Goal: Transaction & Acquisition: Purchase product/service

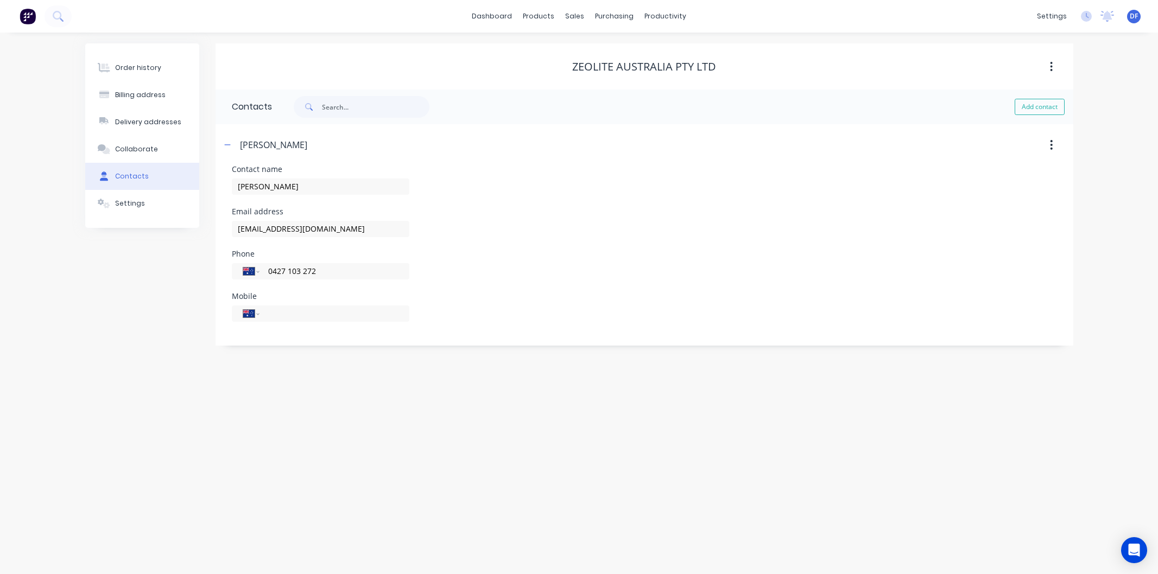
select select "AU"
click at [643, 51] on div "Purchase Orders" at bounding box center [650, 52] width 58 height 10
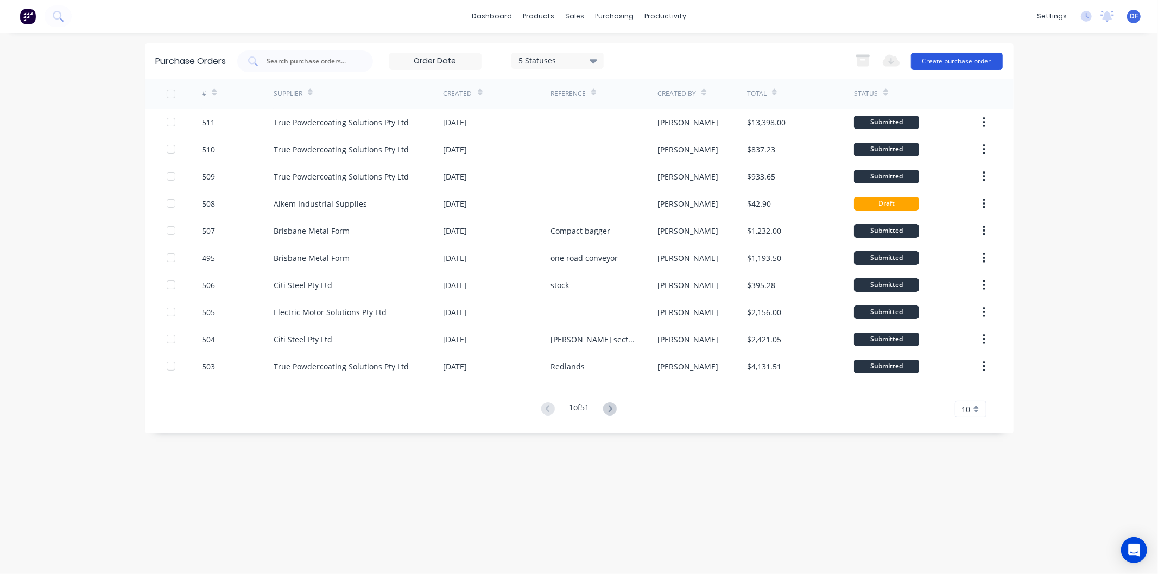
click at [957, 58] on button "Create purchase order" at bounding box center [957, 61] width 92 height 17
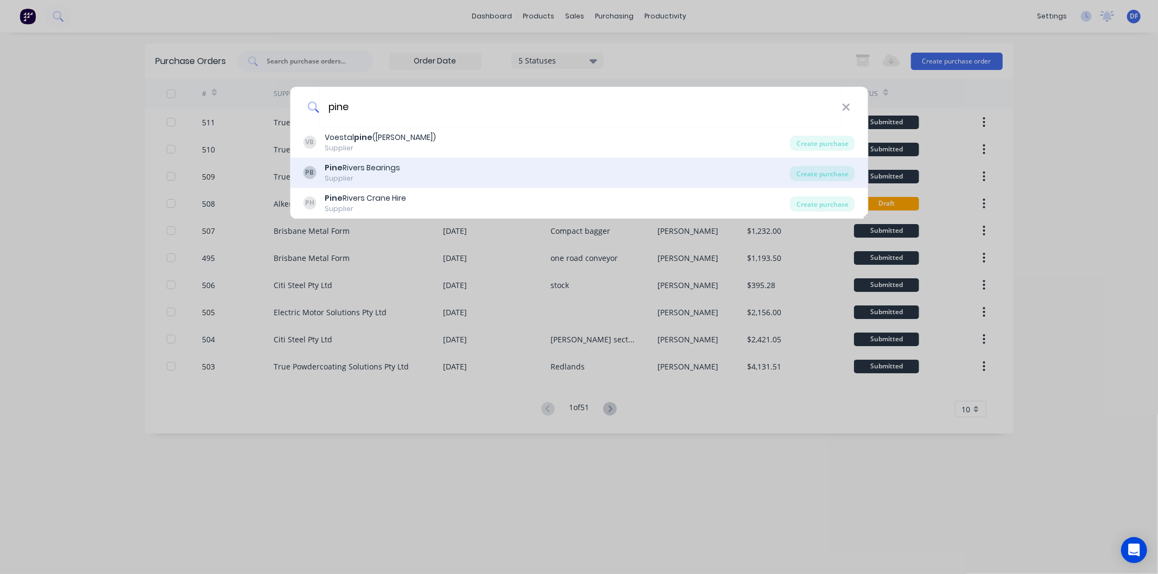
type input "pine"
click at [349, 171] on div "Pine Rivers Bearings" at bounding box center [362, 167] width 75 height 11
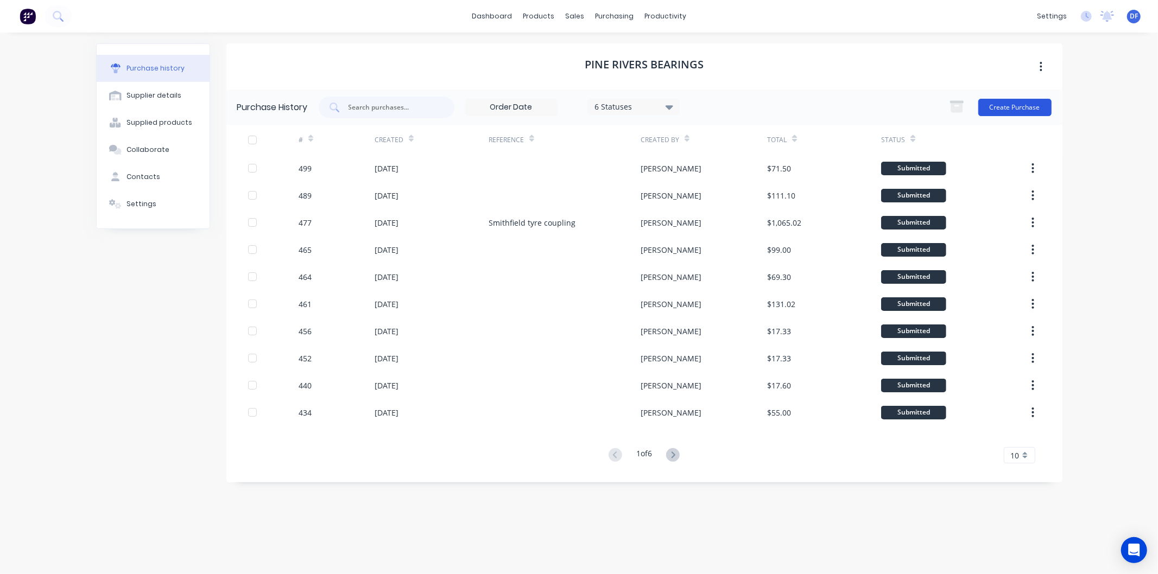
click at [1004, 101] on button "Create Purchase" at bounding box center [1014, 107] width 73 height 17
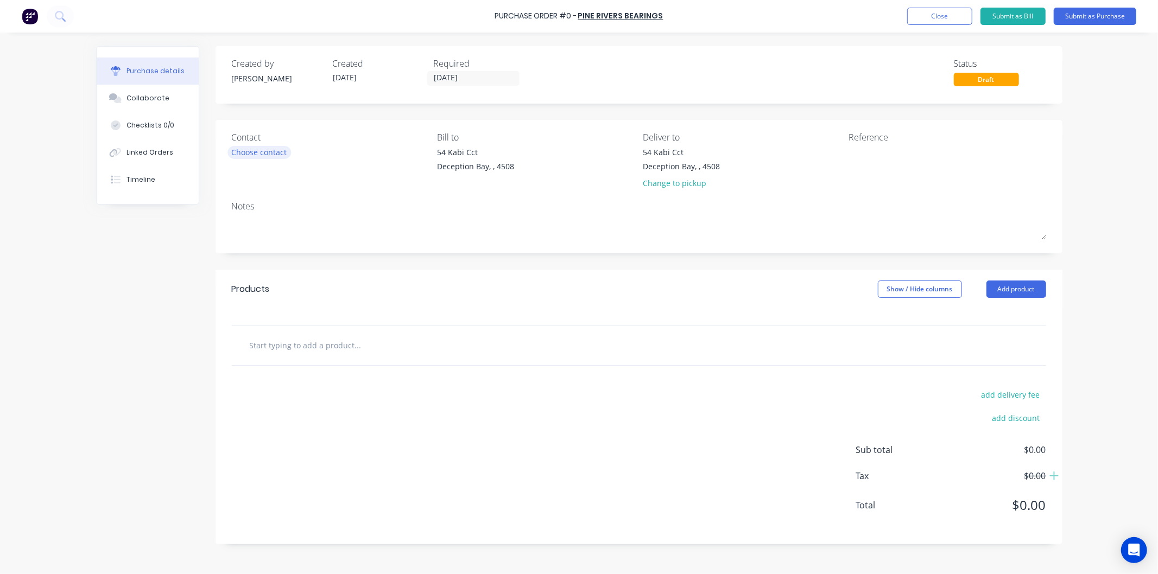
click at [258, 154] on div "Choose contact" at bounding box center [259, 152] width 55 height 11
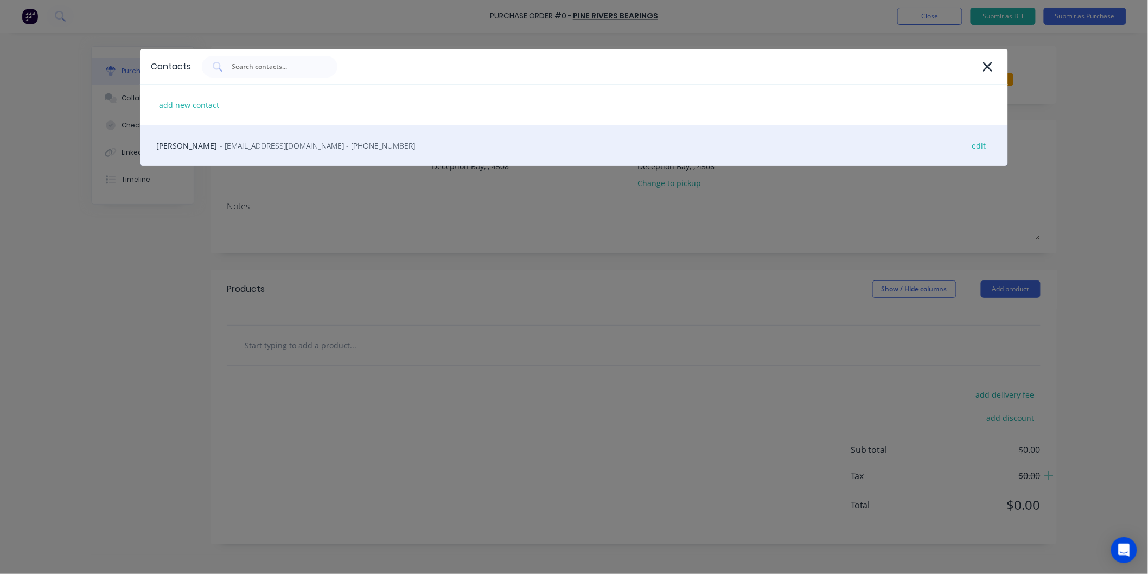
click at [252, 148] on span "- [EMAIL_ADDRESS][DOMAIN_NAME] - [PHONE_NUMBER]" at bounding box center [317, 145] width 195 height 11
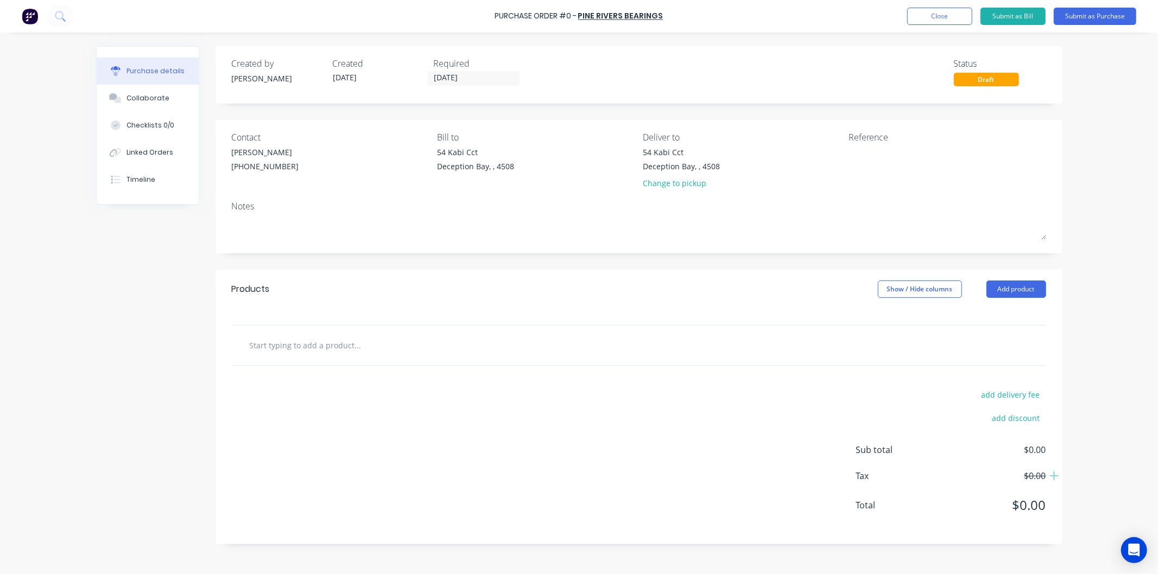
click at [295, 341] on input "text" at bounding box center [357, 345] width 217 height 22
click at [252, 346] on input "chain 08B" at bounding box center [357, 345] width 217 height 22
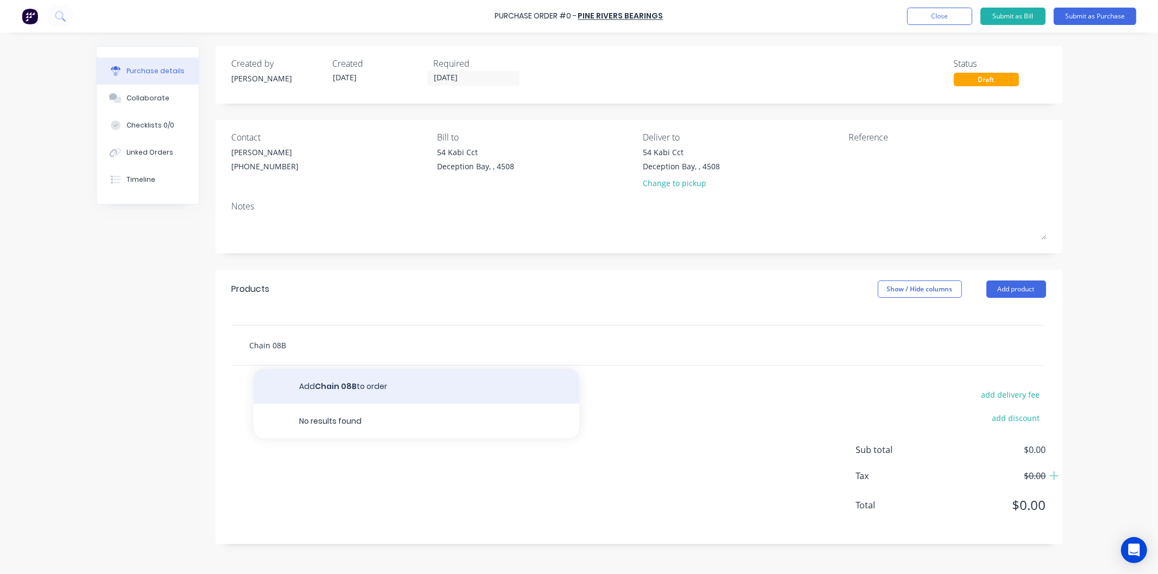
type input "Chain 08B"
click at [344, 390] on button "Add Chain 08B to order" at bounding box center [416, 386] width 326 height 35
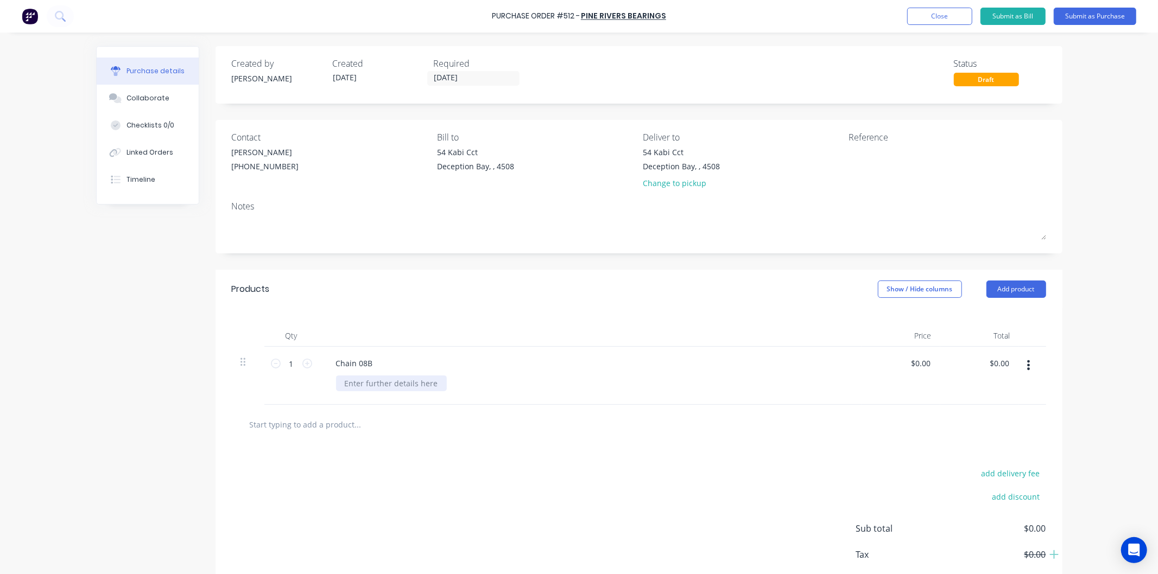
click at [370, 386] on div at bounding box center [391, 384] width 111 height 16
click at [922, 361] on input "0.0000" at bounding box center [917, 364] width 29 height 16
drag, startPoint x: 925, startPoint y: 365, endPoint x: 902, endPoint y: 366, distance: 23.9
click at [903, 366] on input "0.0000" at bounding box center [917, 364] width 29 height 16
type input "$5.71"
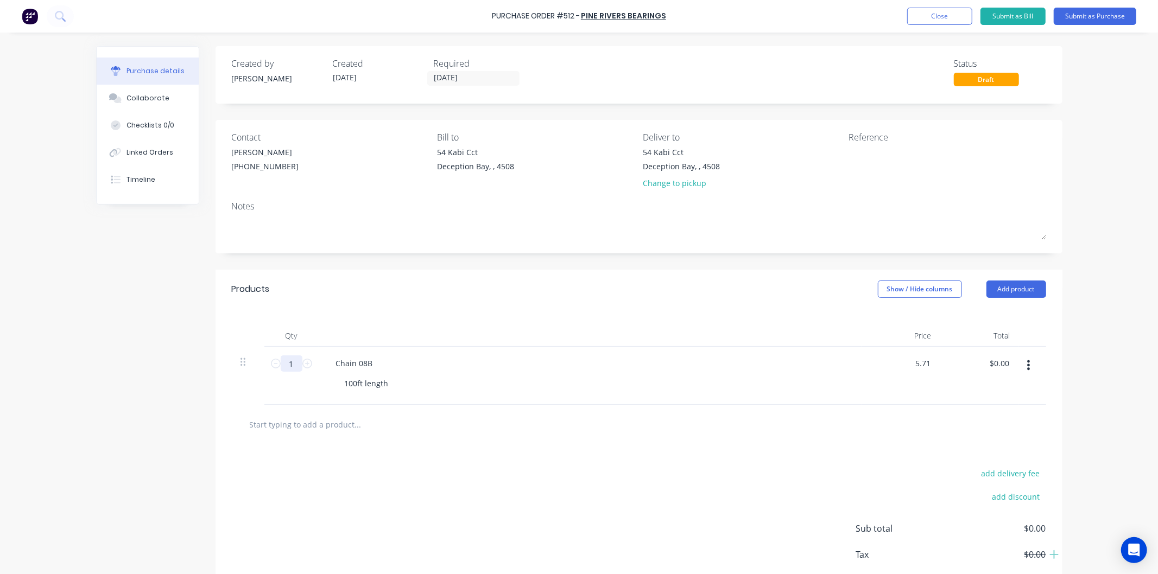
type input "$5.71"
click at [289, 364] on input "1" at bounding box center [292, 364] width 22 height 16
type input "10"
type input "$57.10"
type input "100"
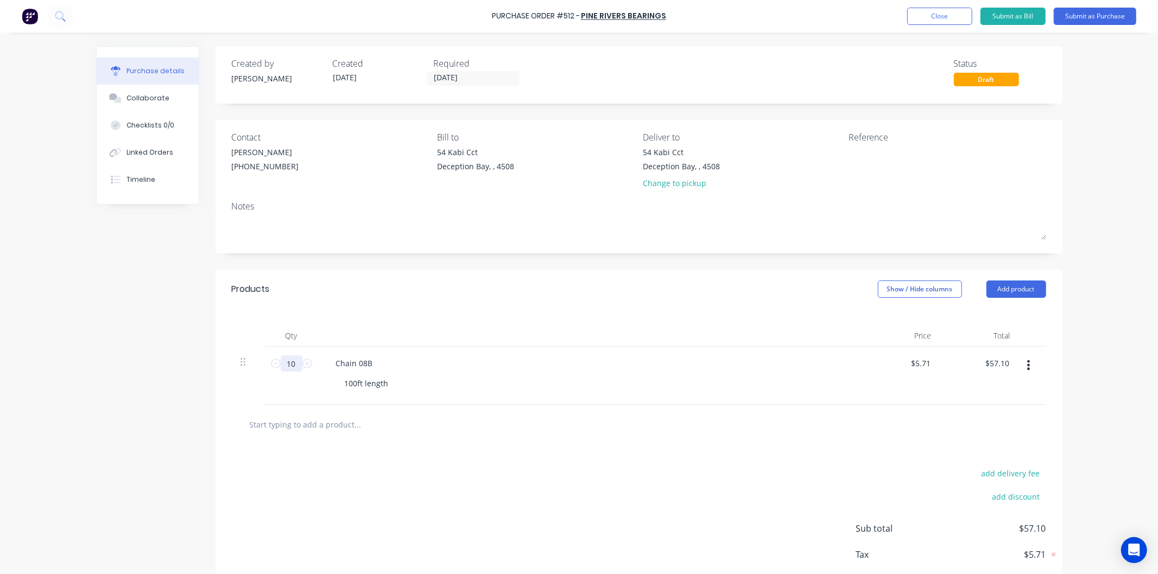
type input "$571.00"
type input "100"
click at [462, 366] on div "Chain 08B" at bounding box center [589, 364] width 525 height 16
click at [346, 429] on input "text" at bounding box center [357, 425] width 217 height 22
click at [249, 424] on input "chain 08B" at bounding box center [357, 425] width 217 height 22
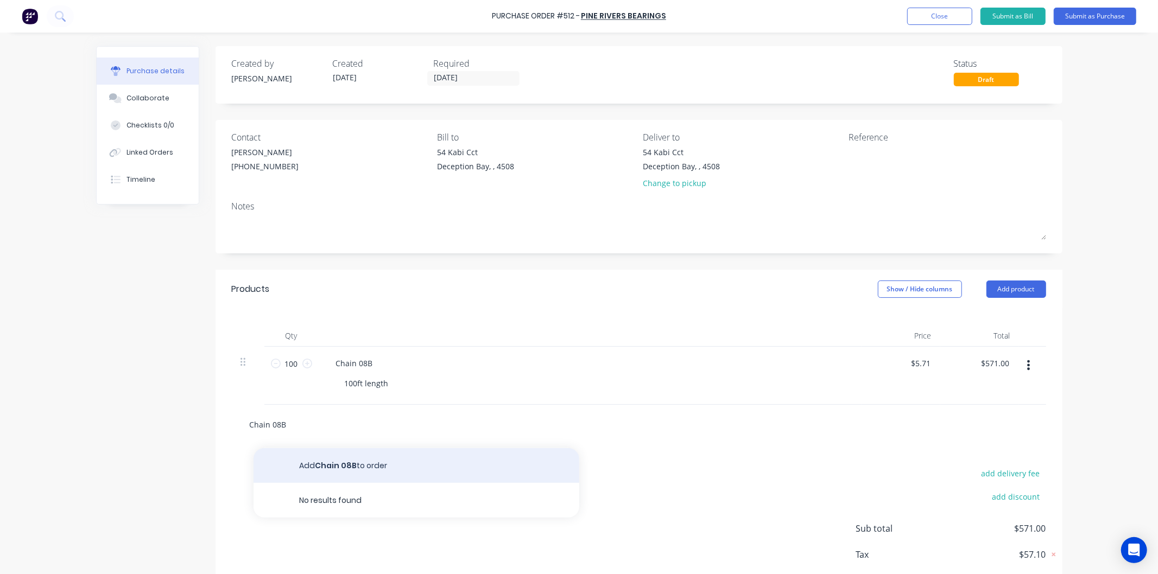
type input "Chain 08B"
click at [343, 464] on button "Add Chain 08B to order" at bounding box center [416, 465] width 326 height 35
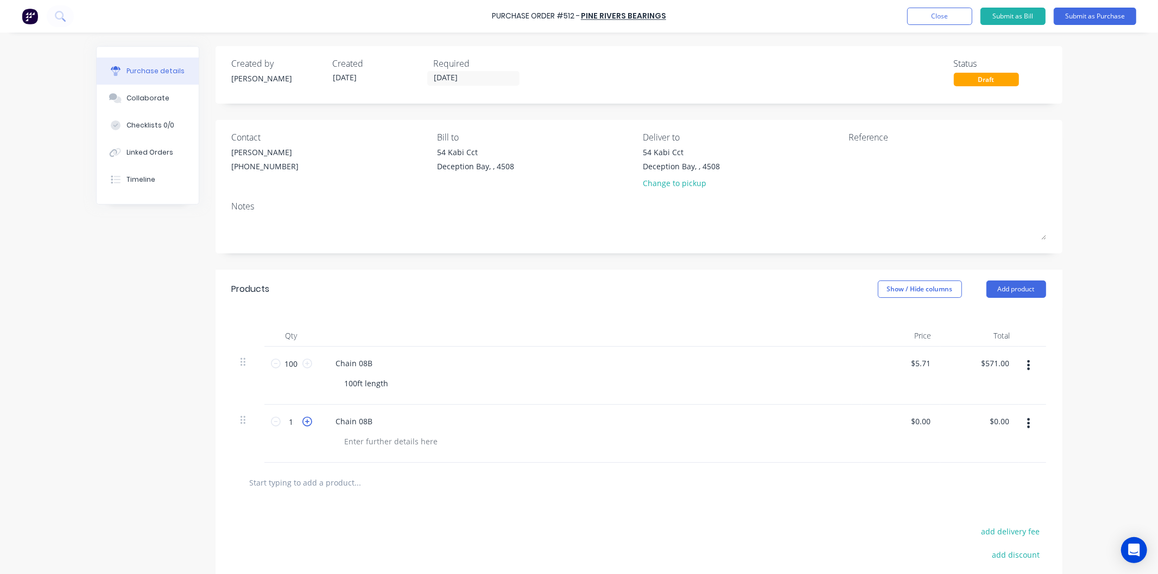
click at [302, 422] on icon at bounding box center [307, 422] width 10 height 10
type input "3"
click at [374, 421] on div "Chain 08B" at bounding box center [354, 422] width 54 height 16
click at [918, 418] on input "0.00" at bounding box center [919, 422] width 25 height 16
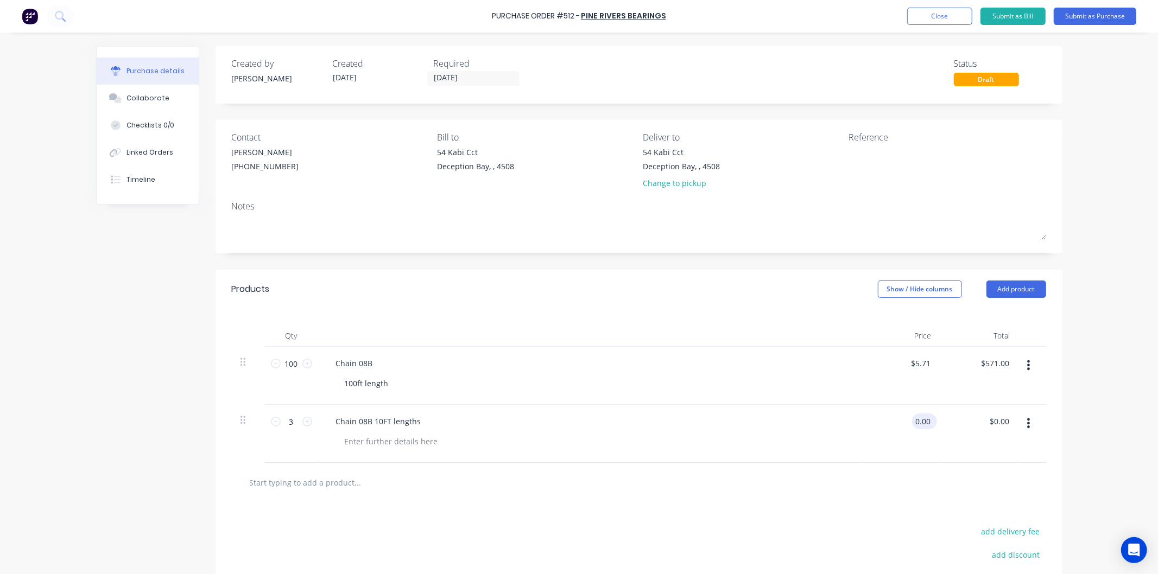
drag, startPoint x: 927, startPoint y: 419, endPoint x: 907, endPoint y: 420, distance: 20.1
click at [912, 420] on div "0.00 0.00" at bounding box center [922, 422] width 21 height 16
type input "$57.10"
type input "$171.30"
click at [839, 435] on div at bounding box center [594, 442] width 517 height 16
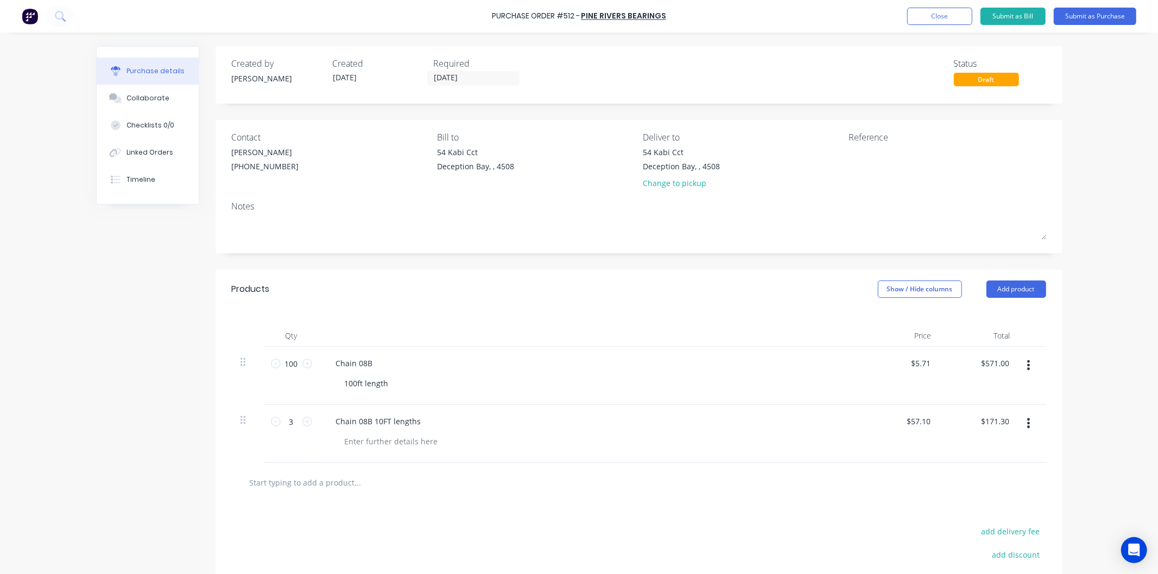
click at [511, 437] on div at bounding box center [594, 442] width 517 height 16
click at [1081, 15] on button "Submit as Purchase" at bounding box center [1094, 16] width 82 height 17
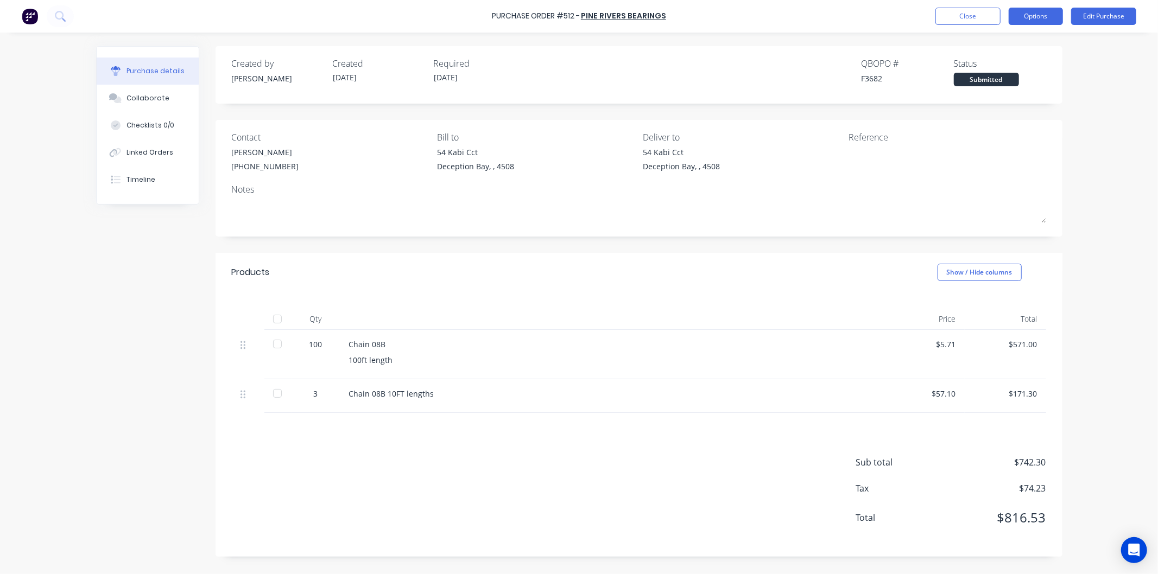
click at [1033, 17] on button "Options" at bounding box center [1035, 16] width 54 height 17
click at [1007, 49] on div "Print / Email" at bounding box center [1011, 44] width 84 height 16
click at [992, 58] on div "With pricing" at bounding box center [1011, 66] width 84 height 16
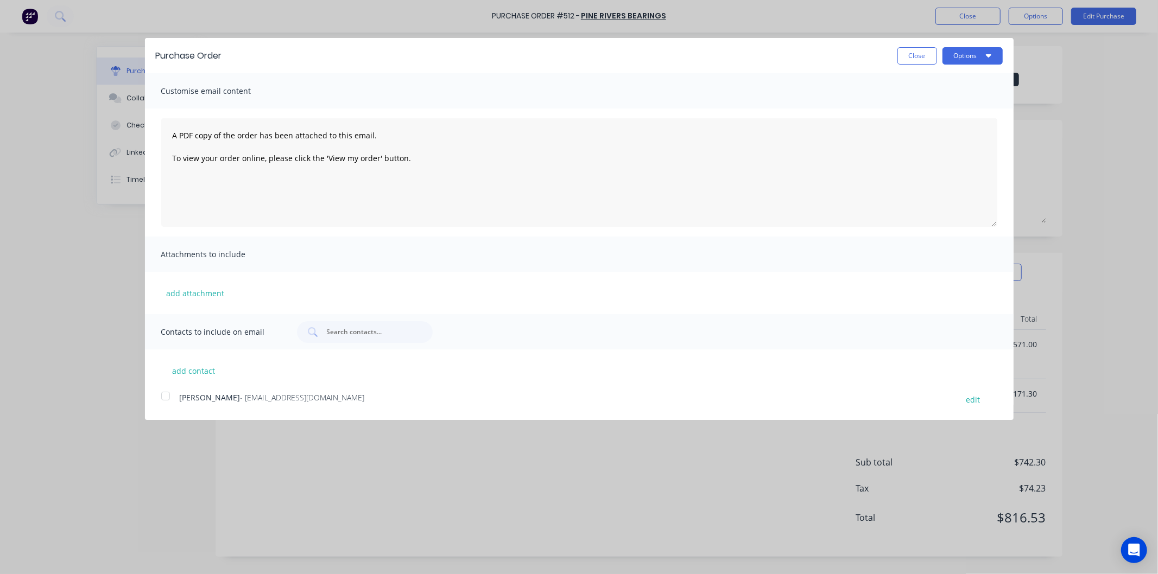
click at [167, 396] on div at bounding box center [166, 396] width 22 height 22
click at [953, 53] on button "Options" at bounding box center [972, 55] width 60 height 17
click at [924, 104] on div "Email" at bounding box center [951, 105] width 84 height 16
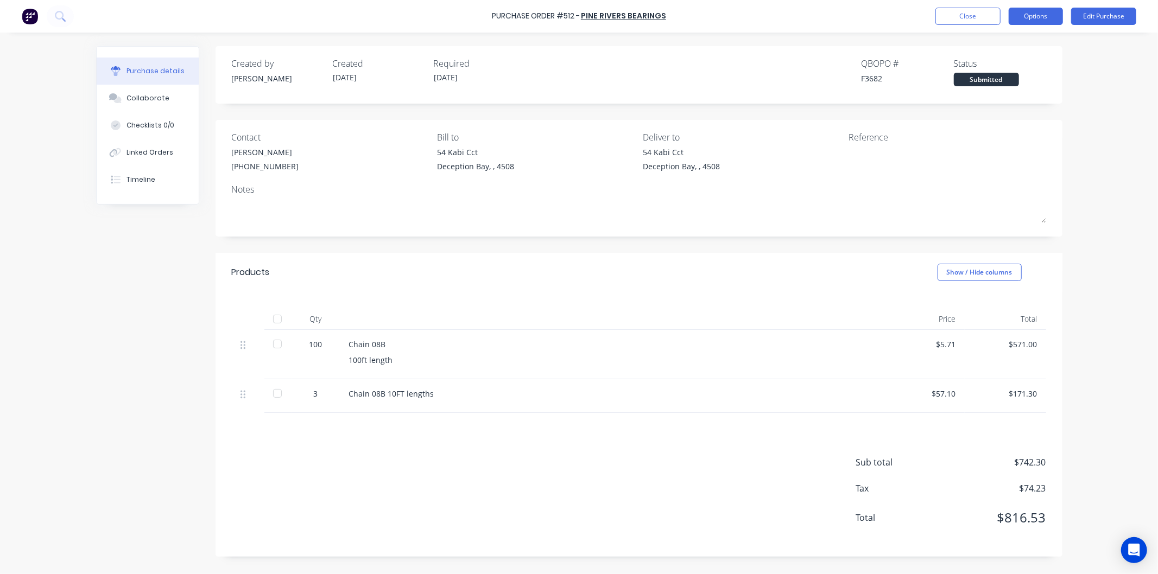
click at [1038, 17] on button "Options" at bounding box center [1035, 16] width 54 height 17
click at [995, 41] on div "Print / Email" at bounding box center [1011, 44] width 84 height 16
click at [986, 66] on div "With pricing" at bounding box center [1011, 66] width 84 height 16
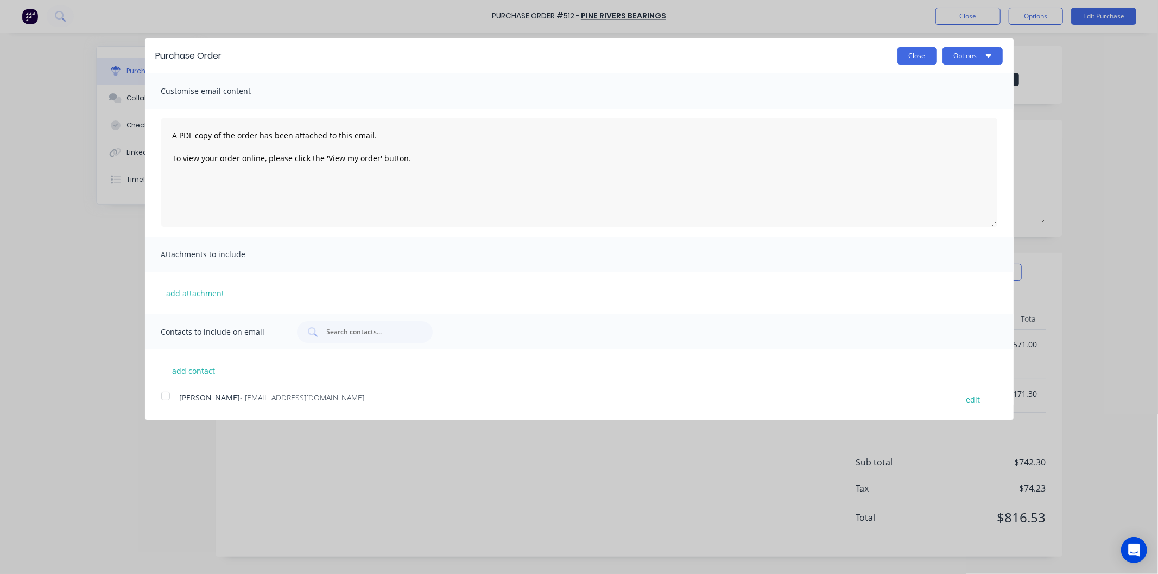
click at [914, 56] on button "Close" at bounding box center [917, 55] width 40 height 17
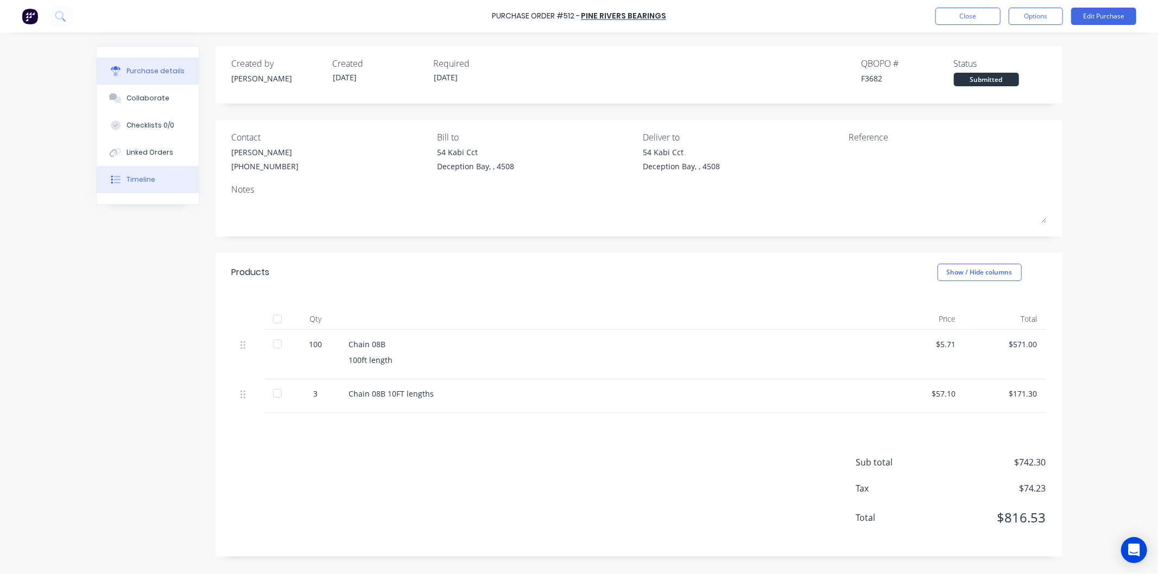
click at [141, 174] on button "Timeline" at bounding box center [148, 179] width 102 height 27
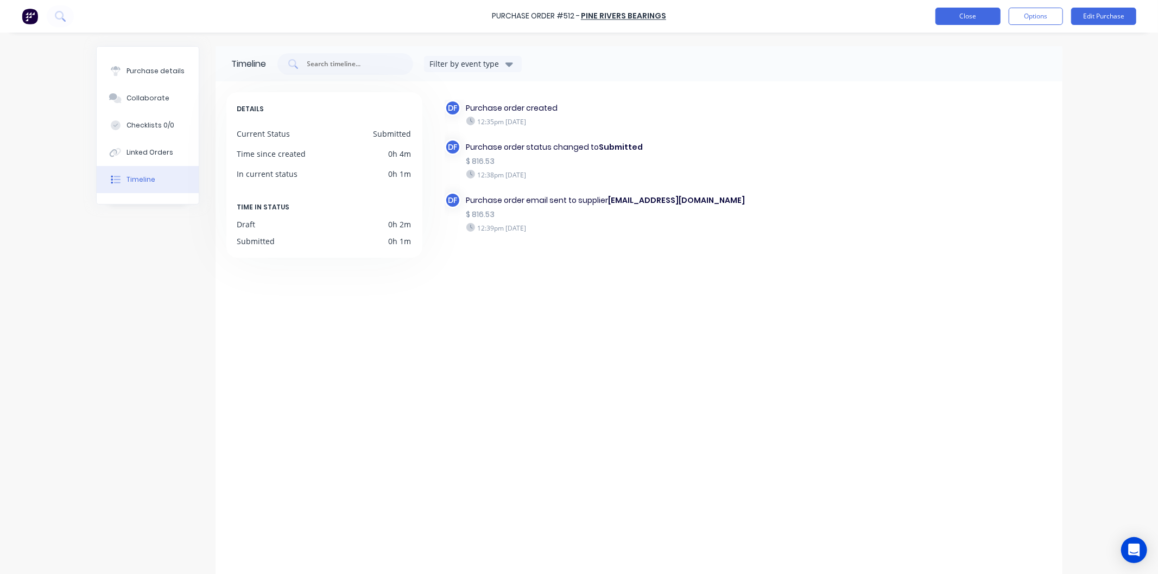
click at [972, 14] on button "Close" at bounding box center [967, 16] width 65 height 17
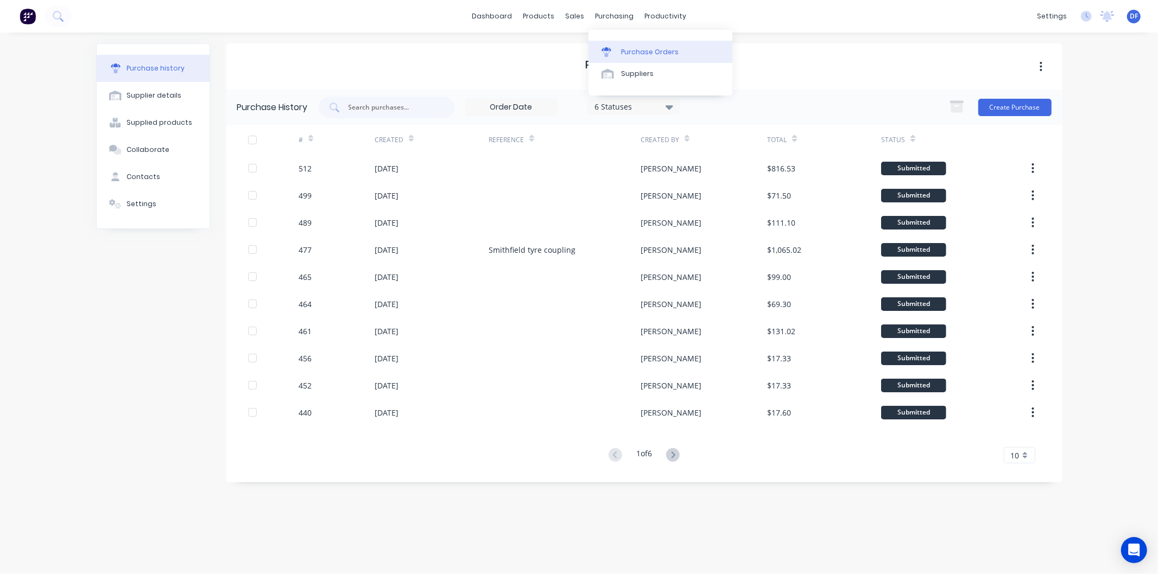
click at [643, 47] on div "Purchase Orders" at bounding box center [650, 52] width 58 height 10
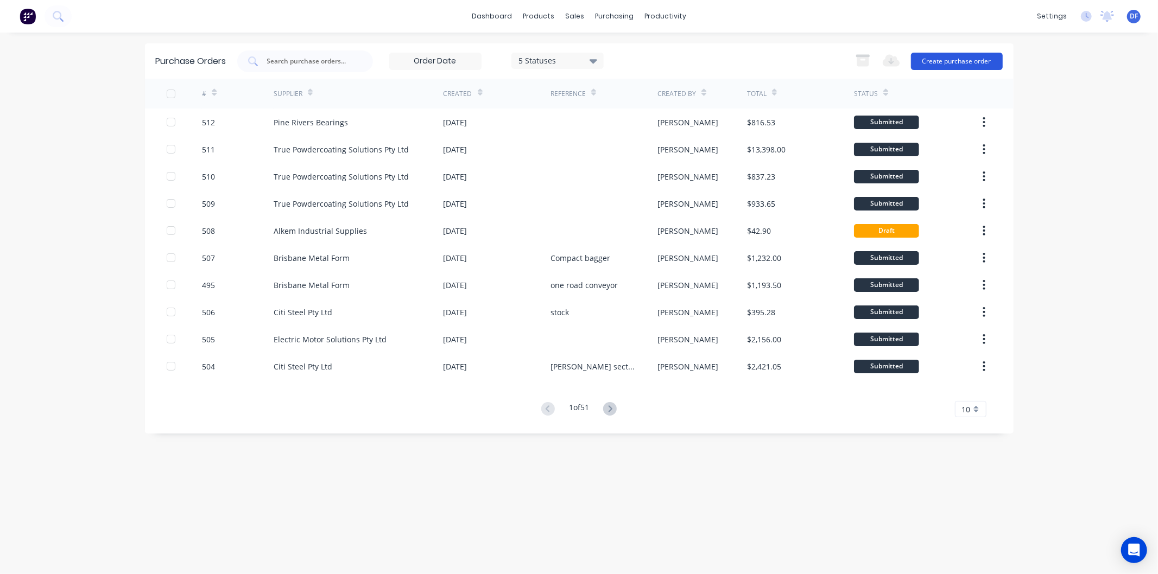
click at [954, 62] on button "Create purchase order" at bounding box center [957, 61] width 92 height 17
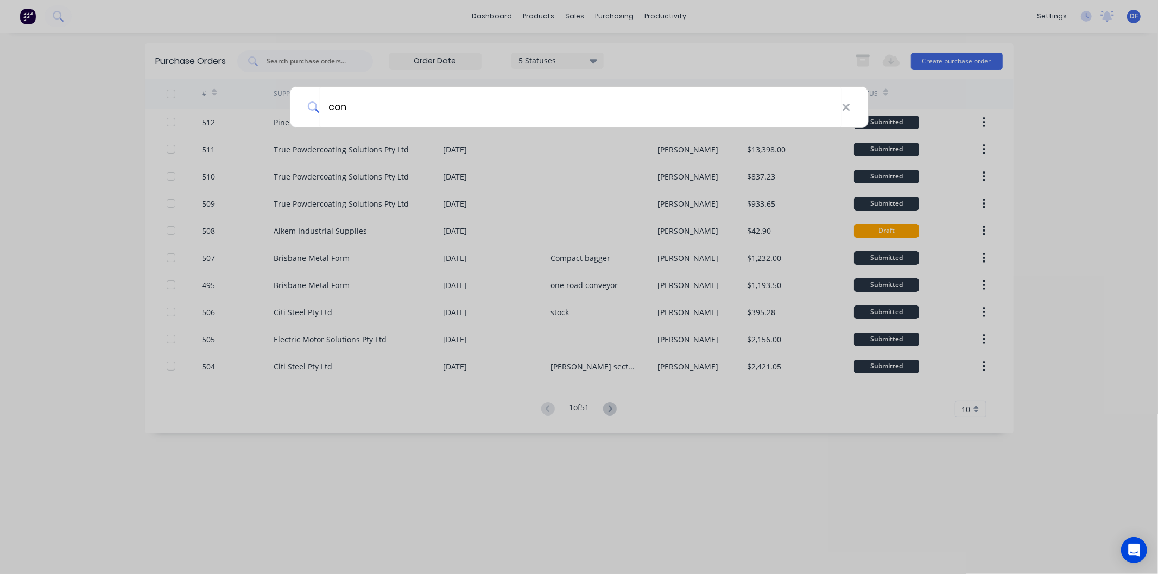
type input "conv"
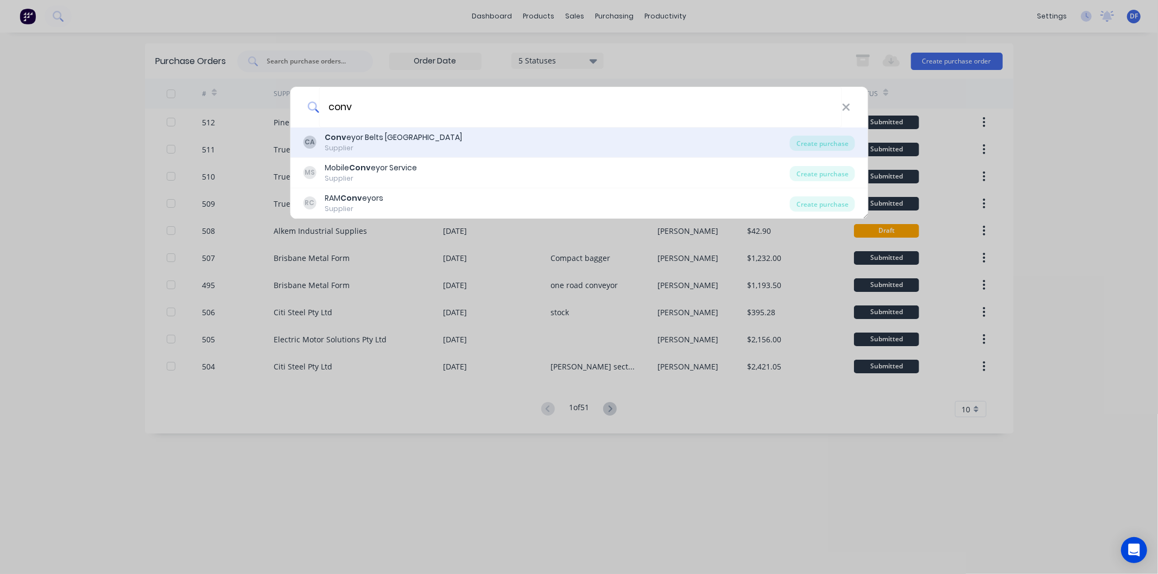
click at [392, 145] on div "Supplier" at bounding box center [393, 148] width 137 height 10
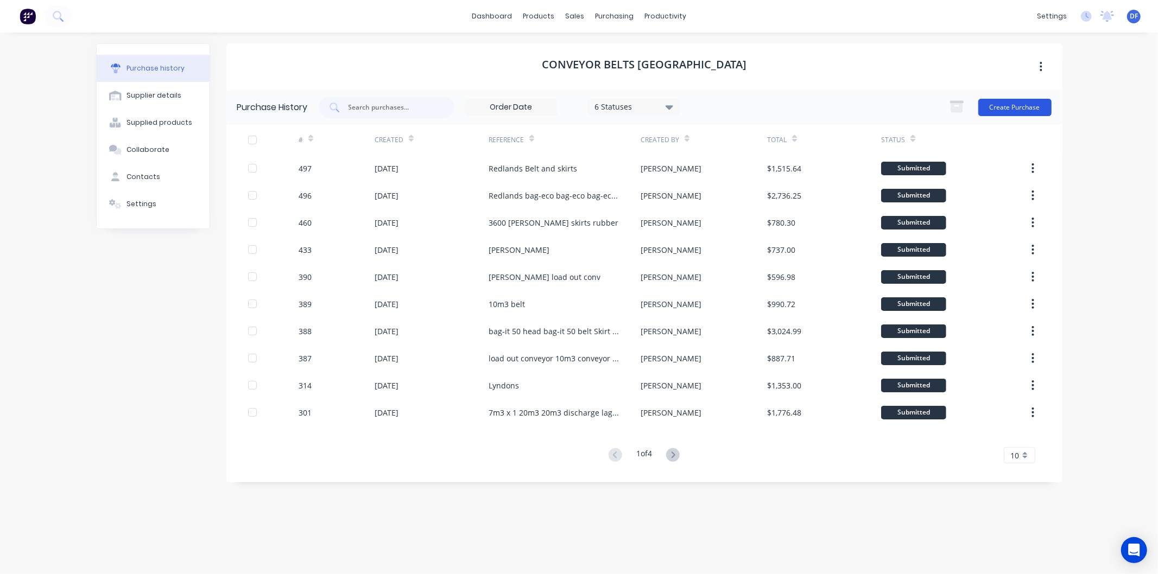
click at [996, 101] on button "Create Purchase" at bounding box center [1014, 107] width 73 height 17
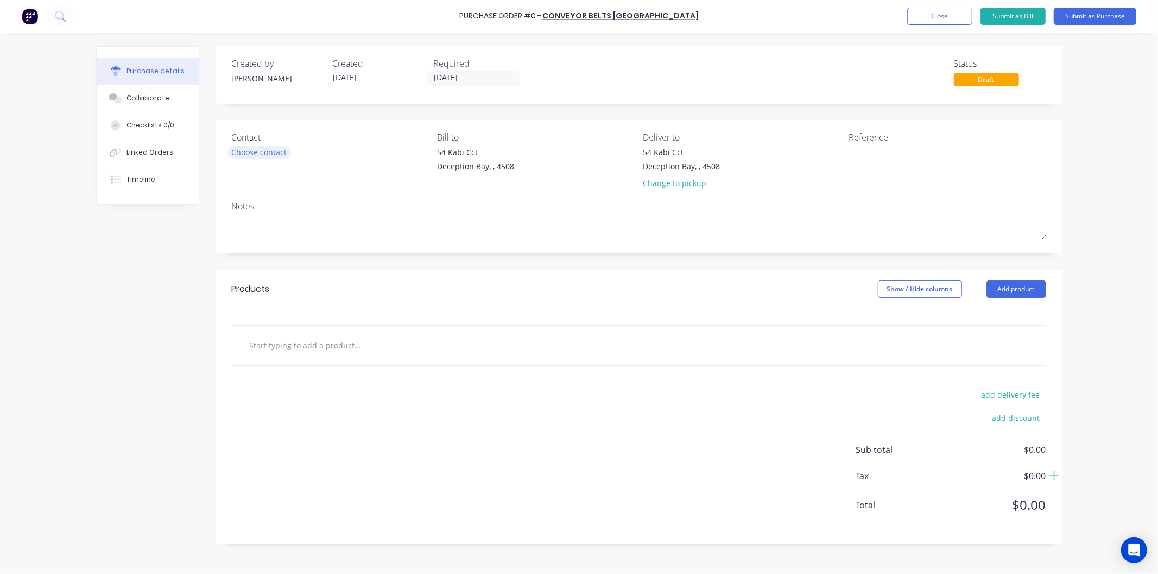
click at [265, 151] on div "Choose contact" at bounding box center [259, 152] width 55 height 11
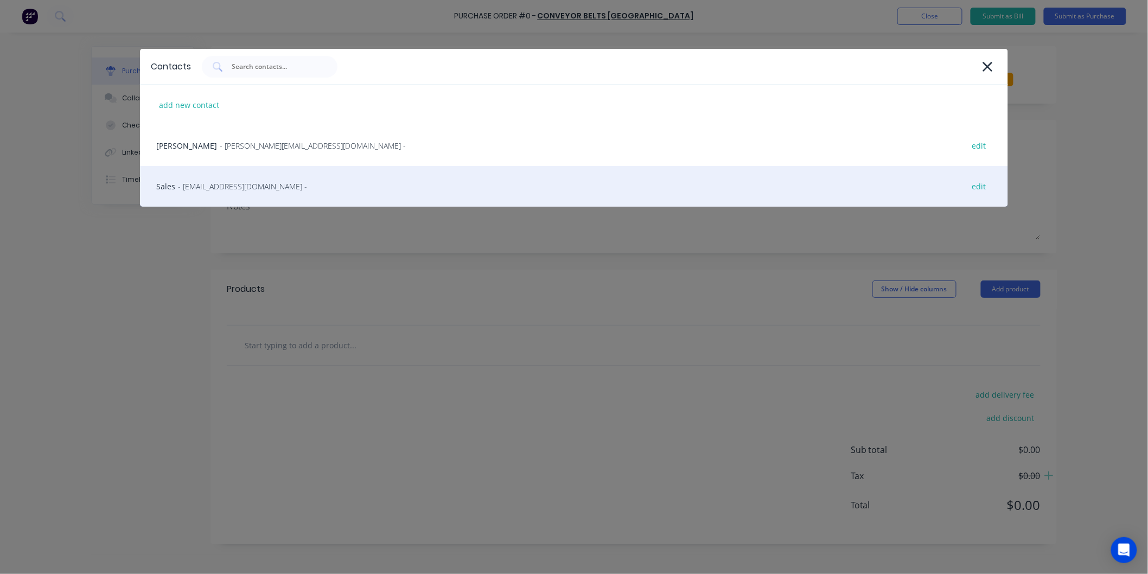
click at [242, 186] on span "- [EMAIL_ADDRESS][DOMAIN_NAME] -" at bounding box center [242, 186] width 129 height 11
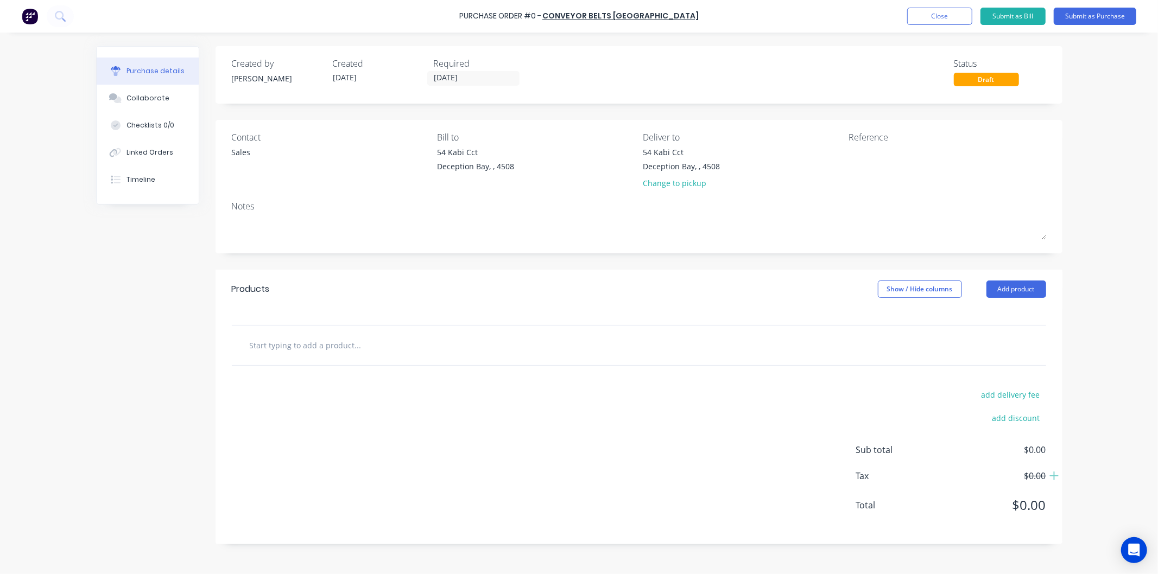
click at [358, 345] on input "text" at bounding box center [357, 345] width 217 height 22
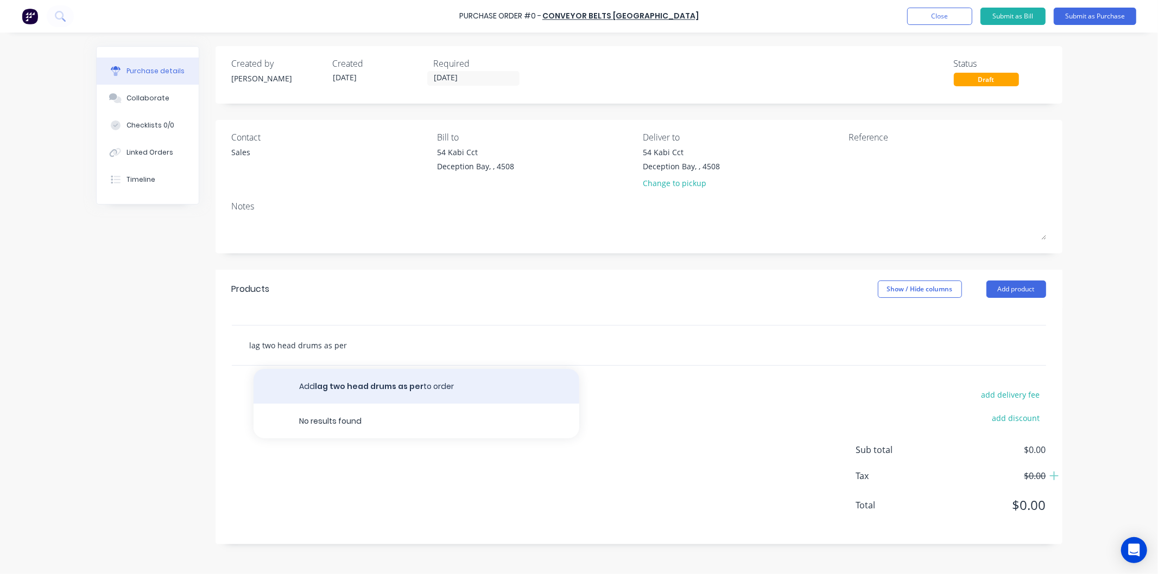
type input "lag two head drums as per"
click at [372, 391] on button "Add lag two head drums as per to order" at bounding box center [416, 386] width 326 height 35
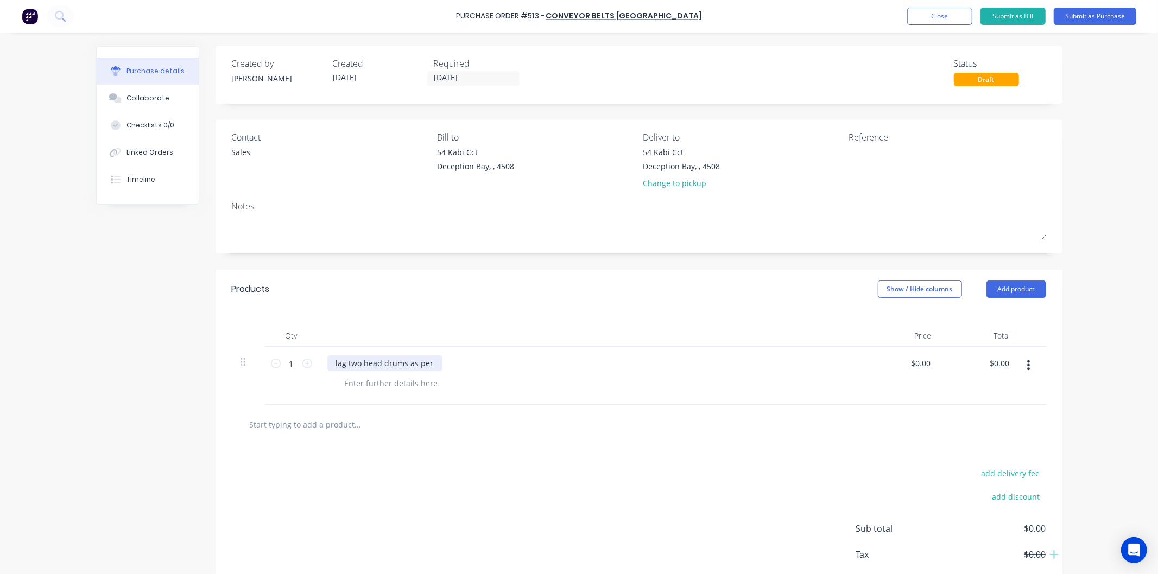
click at [430, 364] on div "lag two head drums as per" at bounding box center [384, 364] width 115 height 16
drag, startPoint x: 905, startPoint y: 367, endPoint x: 934, endPoint y: 364, distance: 28.4
click at [934, 364] on div "0.0000 0.0000" at bounding box center [900, 376] width 79 height 58
click at [905, 365] on input "0733.63" at bounding box center [916, 364] width 34 height 16
click at [904, 364] on input "0733.63" at bounding box center [916, 364] width 34 height 16
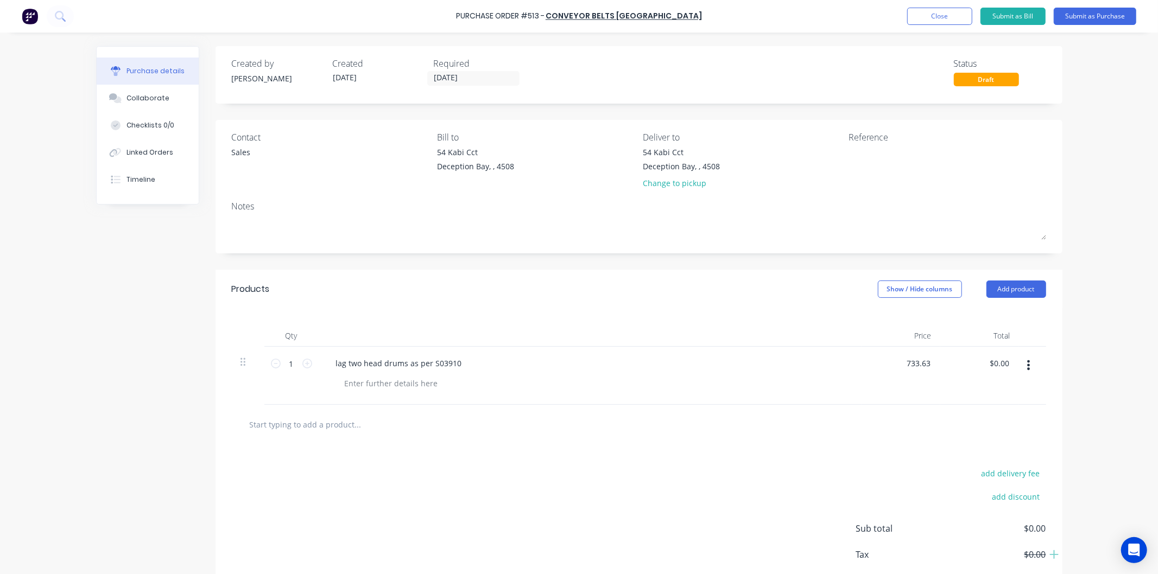
type input "$733.63"
click at [849, 365] on div "lag two head drums as per S03910" at bounding box center [590, 376] width 543 height 58
type input "$733.63"
click at [1078, 15] on button "Submit as Purchase" at bounding box center [1094, 16] width 82 height 17
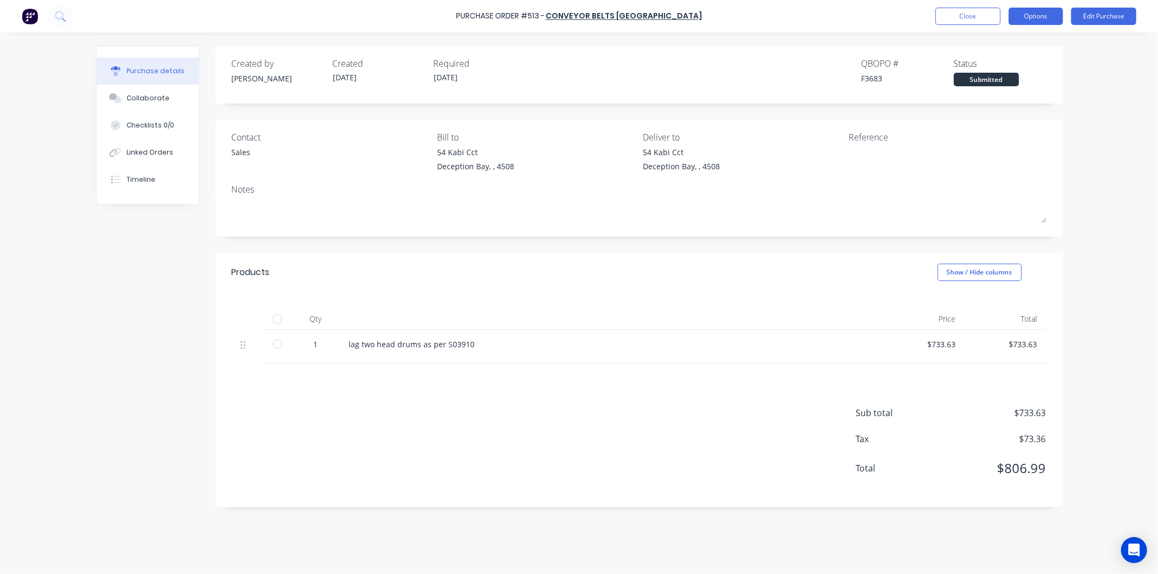
click at [1037, 18] on button "Options" at bounding box center [1035, 16] width 54 height 17
click at [995, 42] on div "Print / Email" at bounding box center [1011, 44] width 84 height 16
click at [996, 66] on div "With pricing" at bounding box center [1011, 66] width 84 height 16
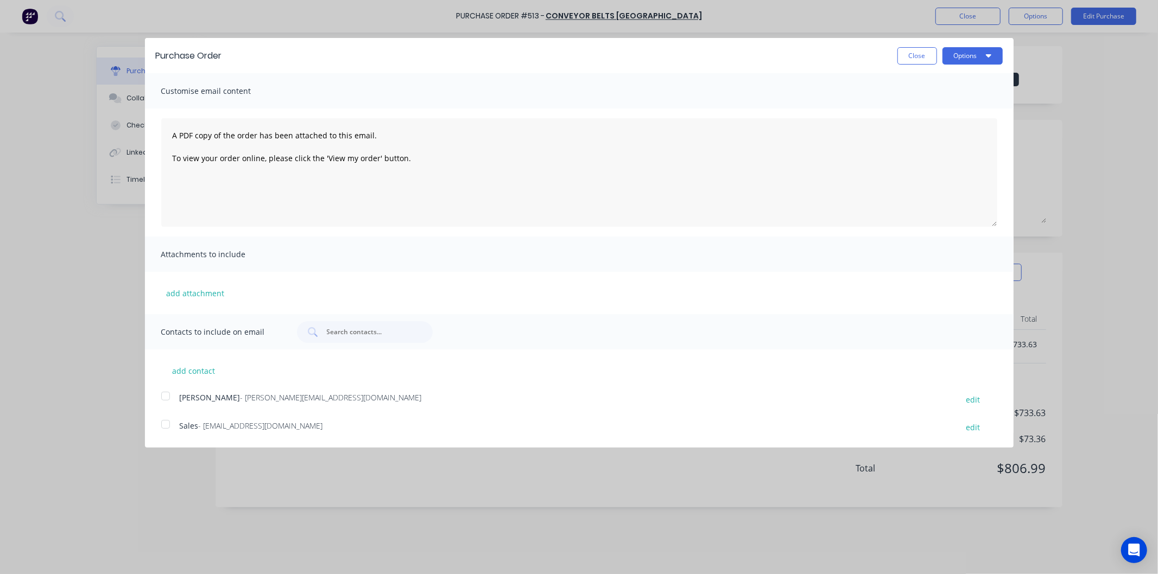
click at [163, 424] on div at bounding box center [166, 425] width 22 height 22
click at [973, 54] on button "Options" at bounding box center [972, 55] width 60 height 17
click at [917, 101] on div "Email" at bounding box center [951, 105] width 84 height 16
